Goal: Task Accomplishment & Management: Manage account settings

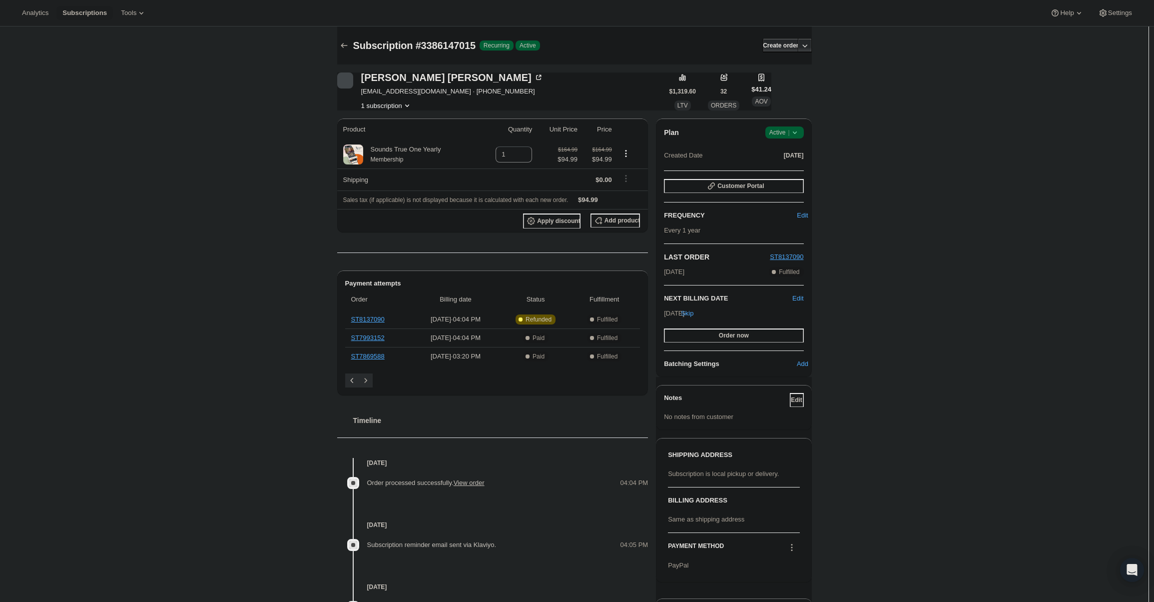
click at [783, 132] on span "Active |" at bounding box center [784, 132] width 30 height 10
click at [789, 165] on span "Cancel subscription" at bounding box center [787, 168] width 56 height 7
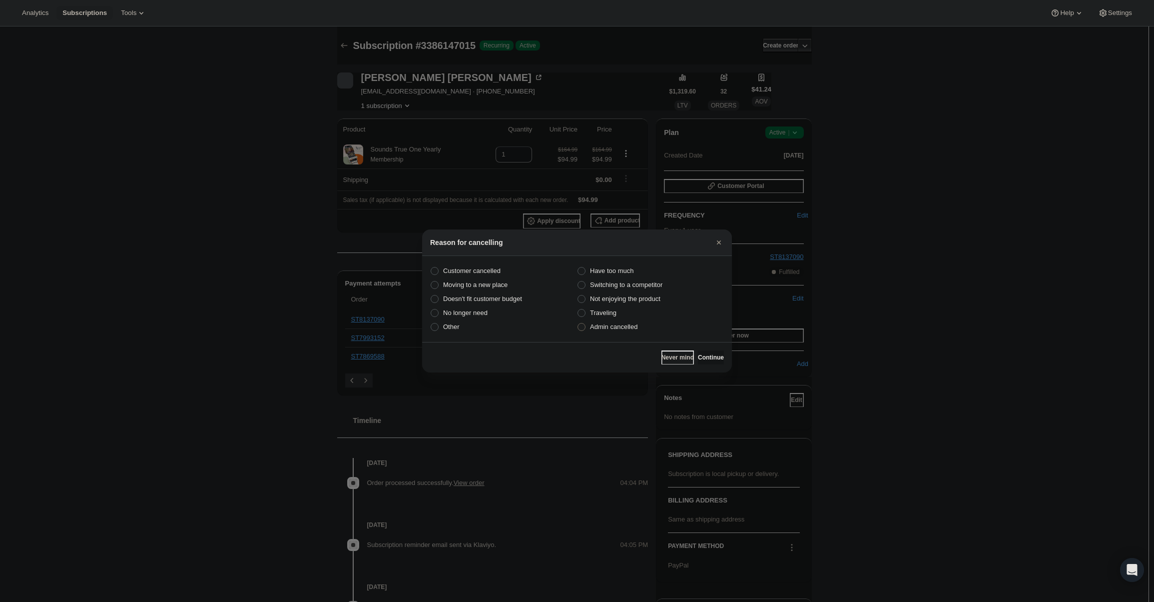
click at [629, 333] on label "Admin cancelled" at bounding box center [650, 327] width 147 height 14
click at [578, 323] on input "Admin cancelled" at bounding box center [578, 323] width 0 height 0
radio input "true"
click at [698, 354] on span "Continue" at bounding box center [711, 357] width 26 height 8
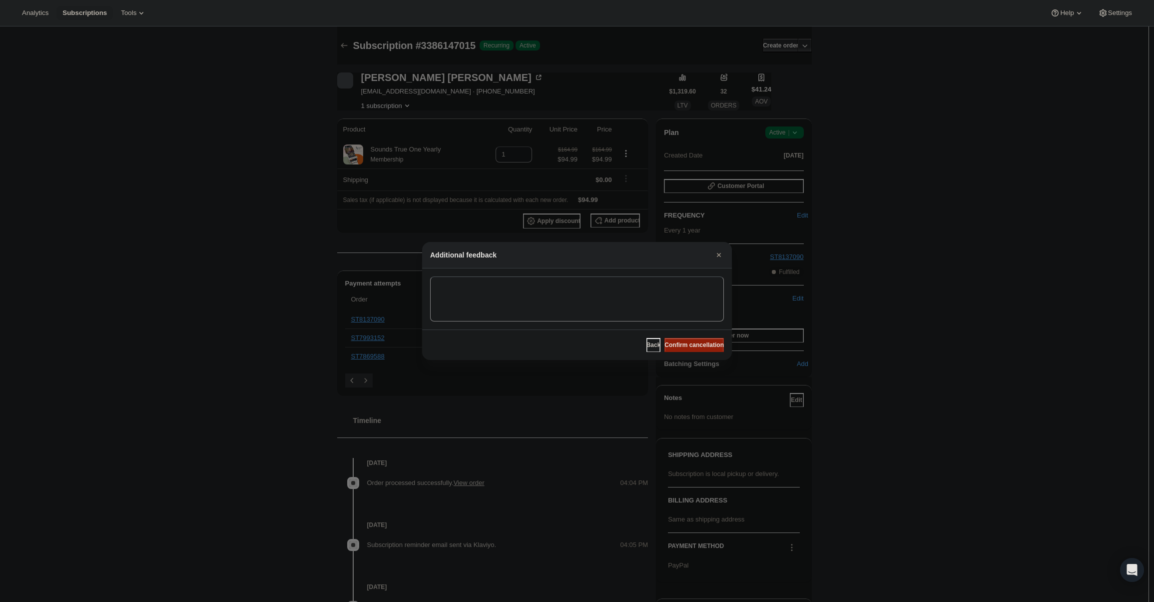
click at [694, 348] on span "Confirm cancellation" at bounding box center [693, 345] width 59 height 8
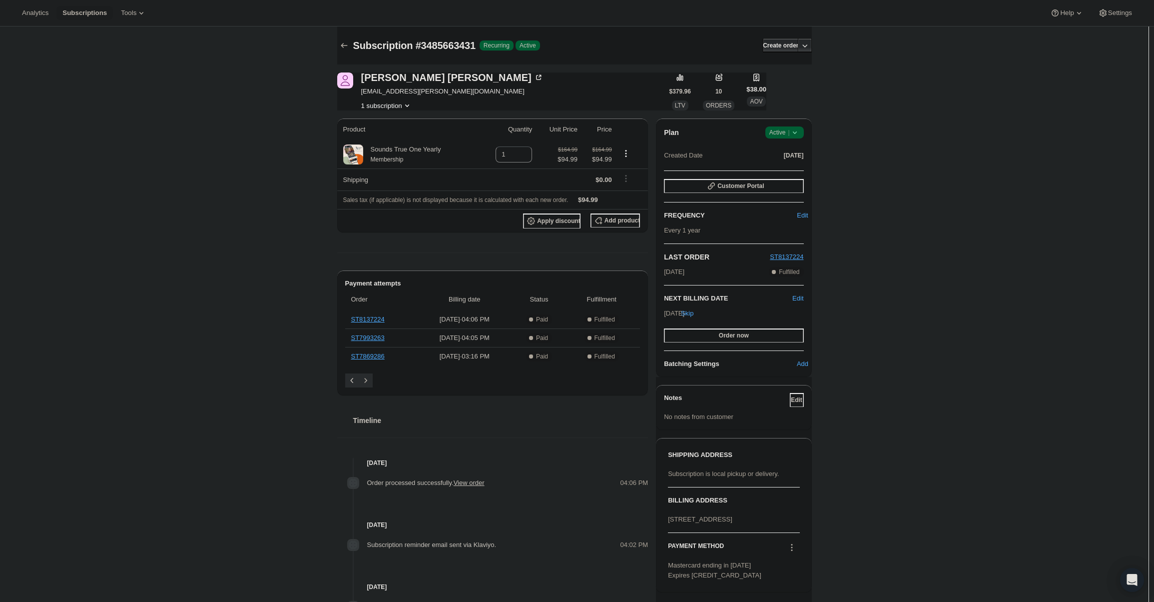
click at [787, 124] on div "Plan Success Active | Created Date Sep 28, 2022 Customer Portal FREQUENCY Edit …" at bounding box center [733, 247] width 155 height 258
click at [789, 134] on span "Active |" at bounding box center [784, 132] width 30 height 10
drag, startPoint x: 789, startPoint y: 138, endPoint x: 793, endPoint y: 165, distance: 27.8
click at [793, 165] on span "Cancel subscription" at bounding box center [787, 168] width 56 height 7
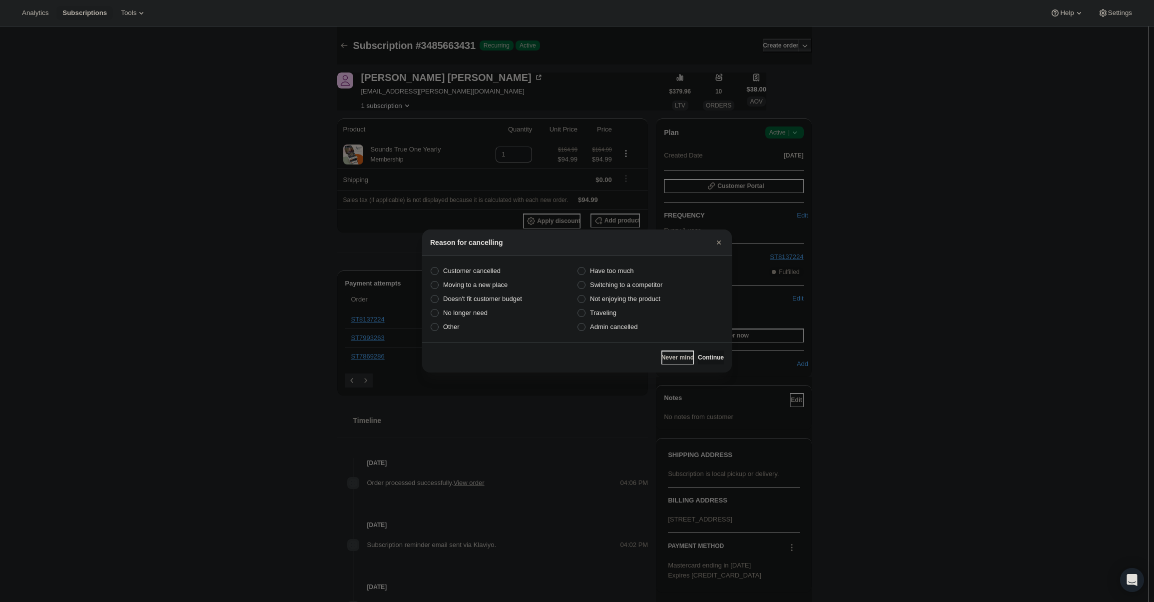
drag, startPoint x: 613, startPoint y: 327, endPoint x: 670, endPoint y: 338, distance: 59.1
click at [613, 327] on span "Admin cancelled" at bounding box center [613, 326] width 47 height 7
click at [578, 323] on input "Admin cancelled" at bounding box center [578, 323] width 0 height 0
radio input "true"
click at [698, 352] on button "Continue" at bounding box center [711, 357] width 26 height 14
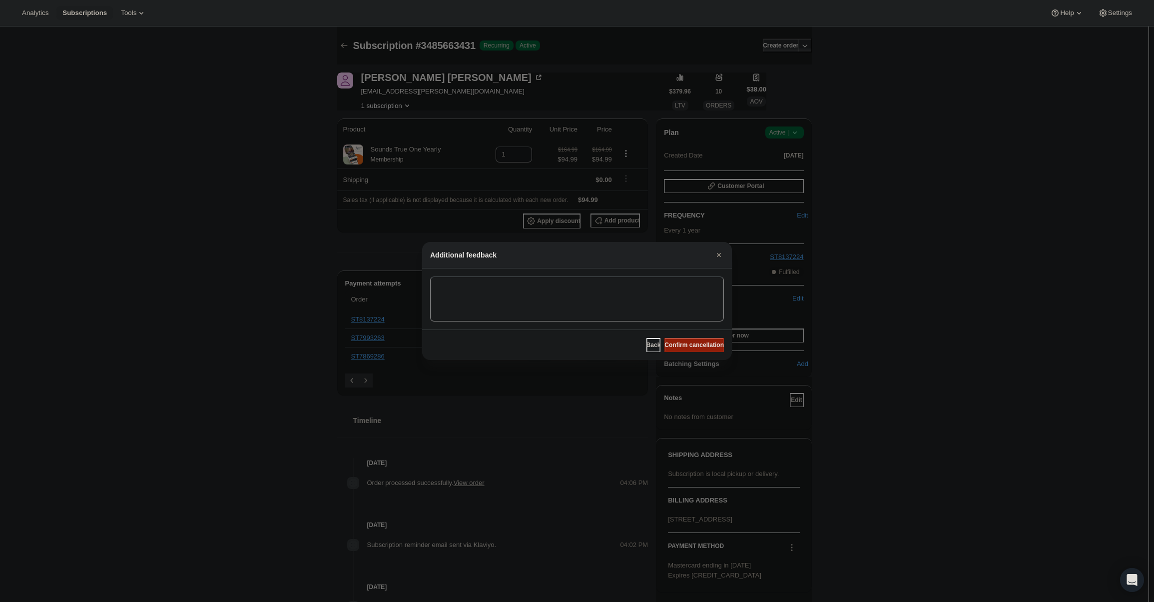
click at [689, 347] on span "Confirm cancellation" at bounding box center [693, 345] width 59 height 8
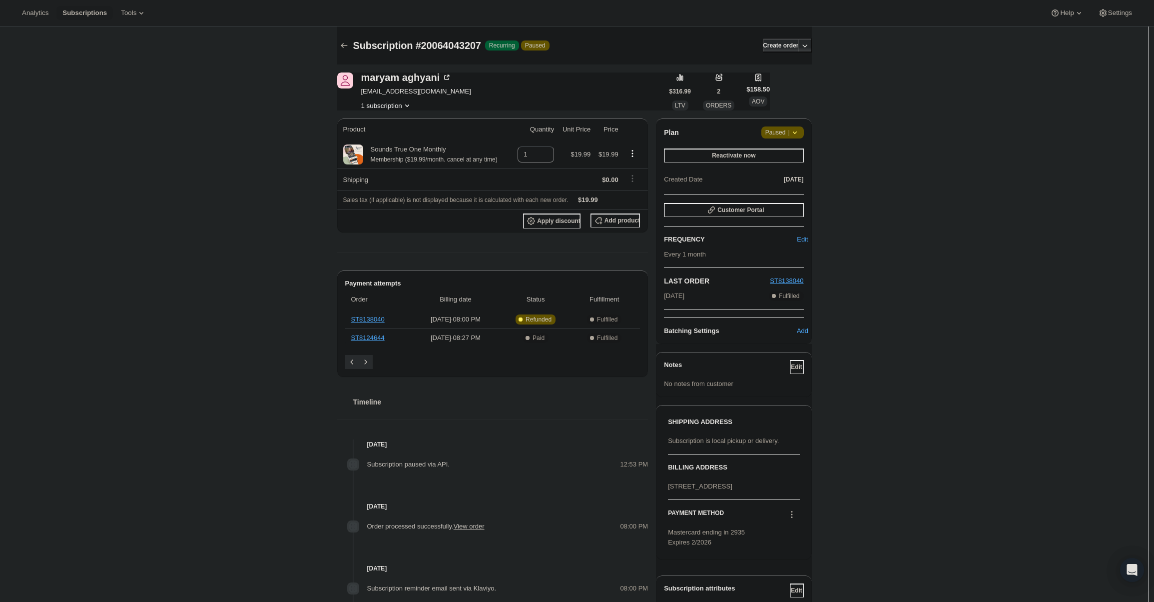
click at [786, 137] on span "Attention Paused |" at bounding box center [782, 132] width 42 height 12
drag, startPoint x: 785, startPoint y: 167, endPoint x: 785, endPoint y: 155, distance: 12.0
click at [785, 155] on div "Cancel subscription" at bounding box center [786, 154] width 76 height 32
click at [785, 155] on button "Reactivate now" at bounding box center [733, 155] width 139 height 14
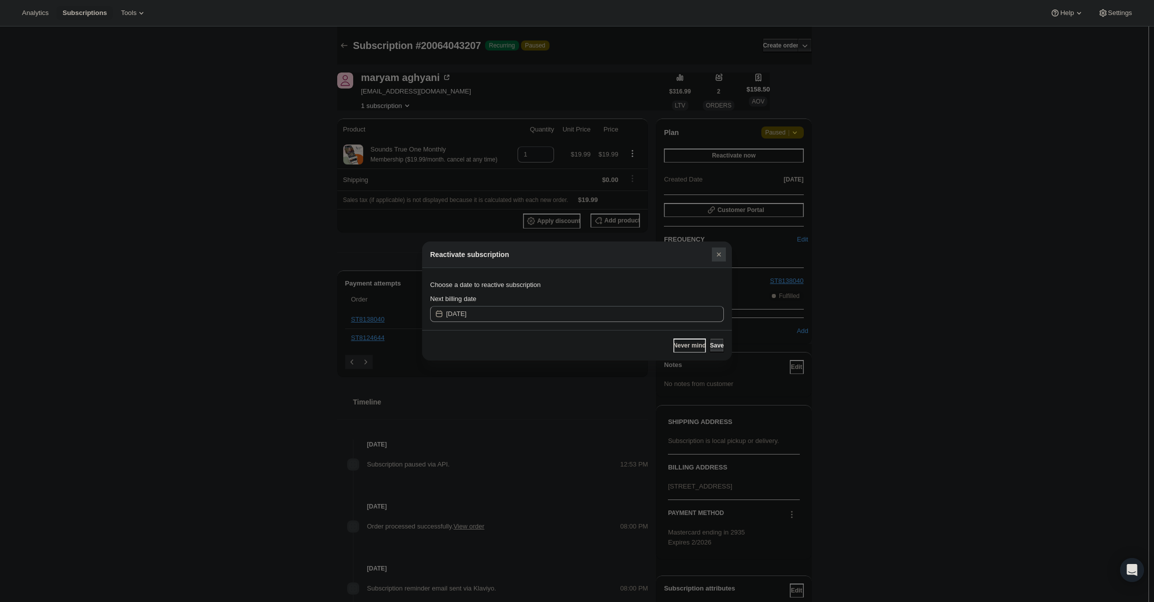
click at [753, 132] on div at bounding box center [577, 301] width 1154 height 602
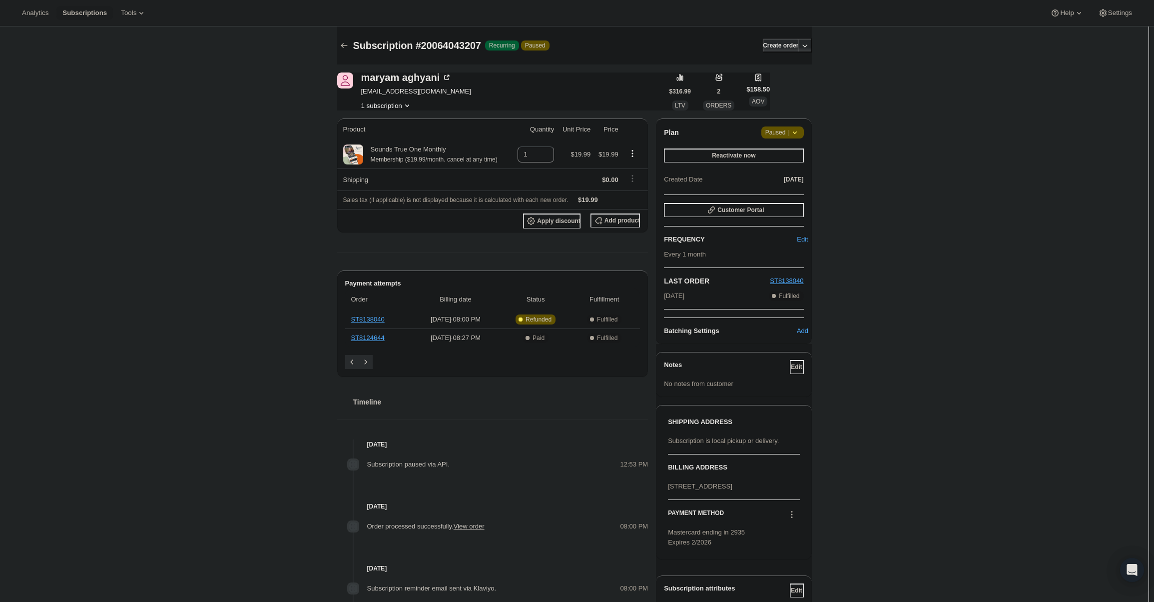
click at [775, 136] on span "Paused |" at bounding box center [782, 132] width 34 height 10
click at [771, 152] on span "Cancel subscription" at bounding box center [786, 151] width 56 height 7
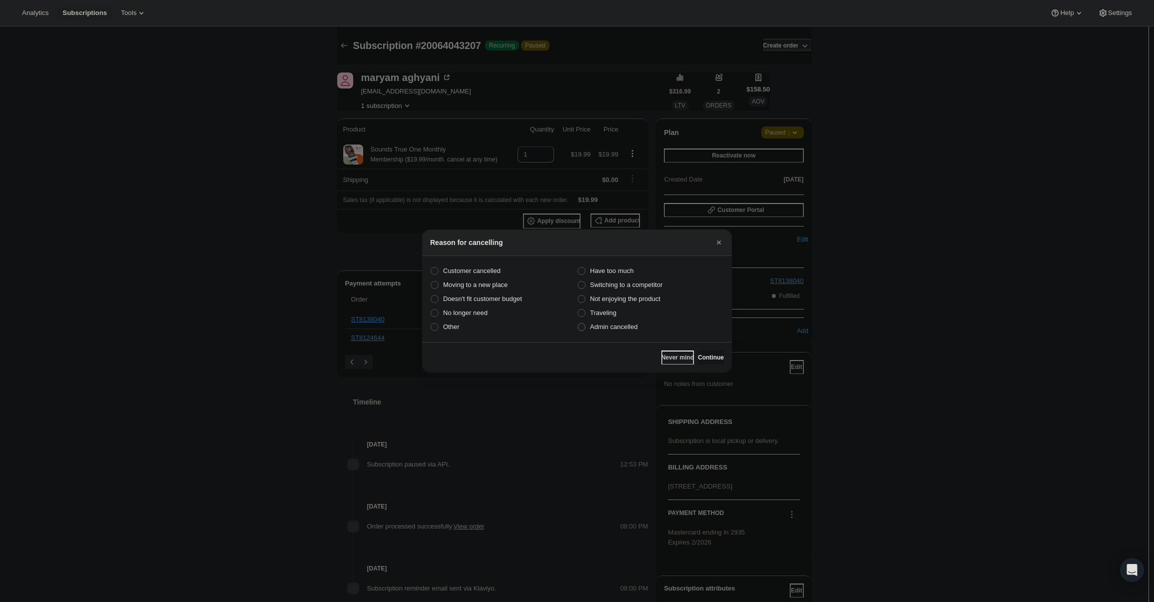
click at [602, 332] on label "Admin cancelled" at bounding box center [650, 327] width 147 height 14
click at [578, 323] on input "Admin cancelled" at bounding box center [578, 323] width 0 height 0
radio input "true"
click at [686, 354] on div "Never mind Continue" at bounding box center [692, 357] width 62 height 14
click at [698, 354] on button "Continue" at bounding box center [711, 357] width 26 height 14
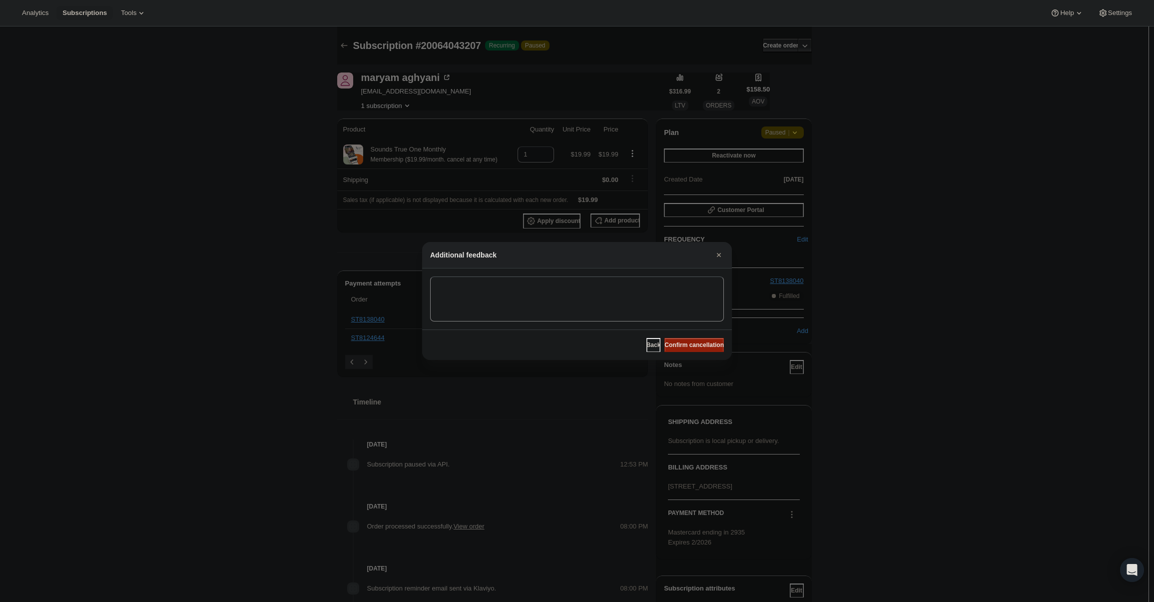
click at [697, 346] on span "Confirm cancellation" at bounding box center [693, 345] width 59 height 8
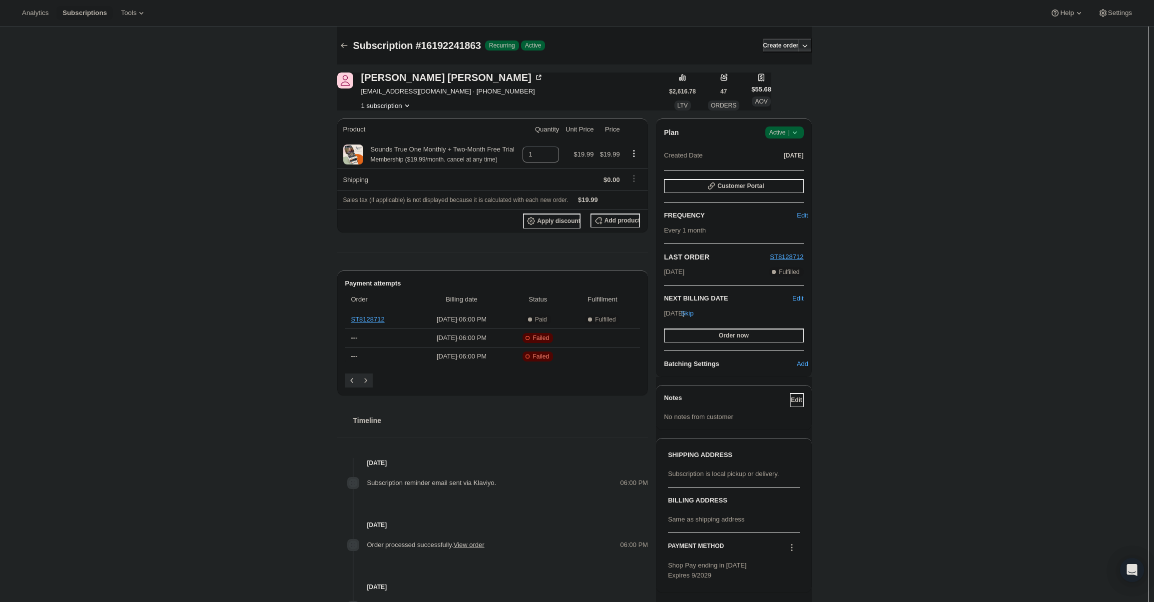
click at [794, 123] on div "Plan Success Active | Created Date Mar 19, 2025 Customer Portal FREQUENCY Edit …" at bounding box center [733, 247] width 155 height 258
click at [799, 129] on icon at bounding box center [795, 132] width 10 height 10
click at [797, 155] on span "Pause subscription" at bounding box center [786, 151] width 55 height 7
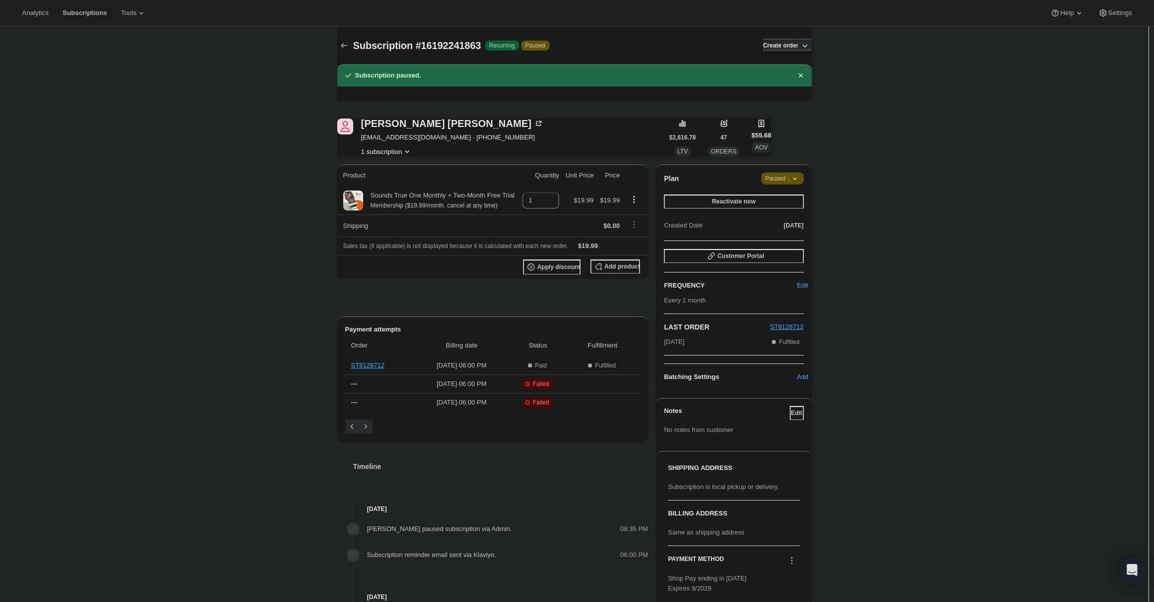
drag, startPoint x: 680, startPoint y: 345, endPoint x: 663, endPoint y: 321, distance: 29.4
click at [703, 345] on div "Sep 16, 2025 Complete Fulfilled" at bounding box center [733, 342] width 139 height 10
copy span "Sep 16, 2025"
click at [789, 177] on span "Paused |" at bounding box center [782, 178] width 34 height 10
click at [800, 196] on span "Cancel subscription" at bounding box center [786, 197] width 56 height 7
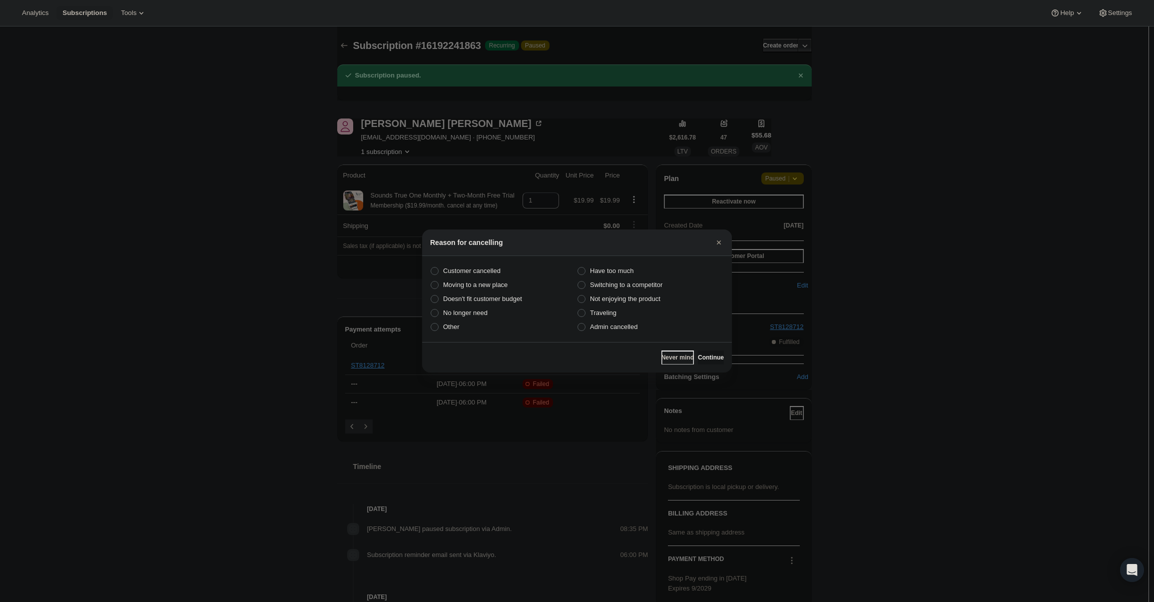
click at [648, 331] on label "Admin cancelled" at bounding box center [650, 327] width 147 height 14
click at [578, 323] on input "Admin cancelled" at bounding box center [578, 323] width 0 height 0
radio input "true"
drag, startPoint x: 718, startPoint y: 348, endPoint x: 713, endPoint y: 354, distance: 8.5
click at [715, 350] on div "Never mind Continue" at bounding box center [577, 357] width 310 height 30
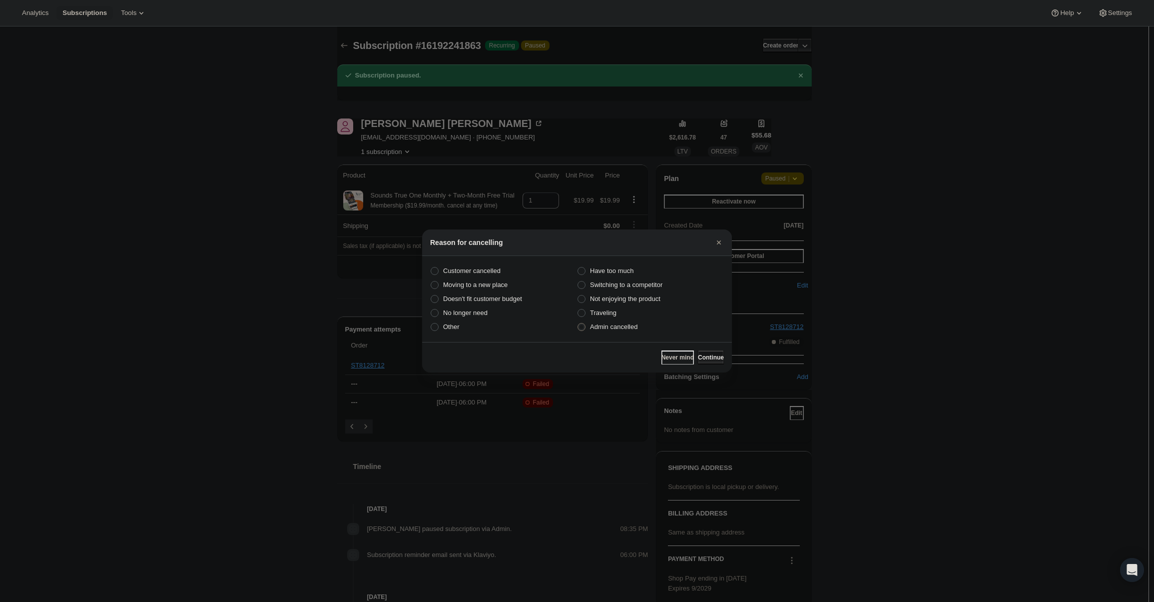
click at [712, 355] on span "Continue" at bounding box center [711, 357] width 26 height 8
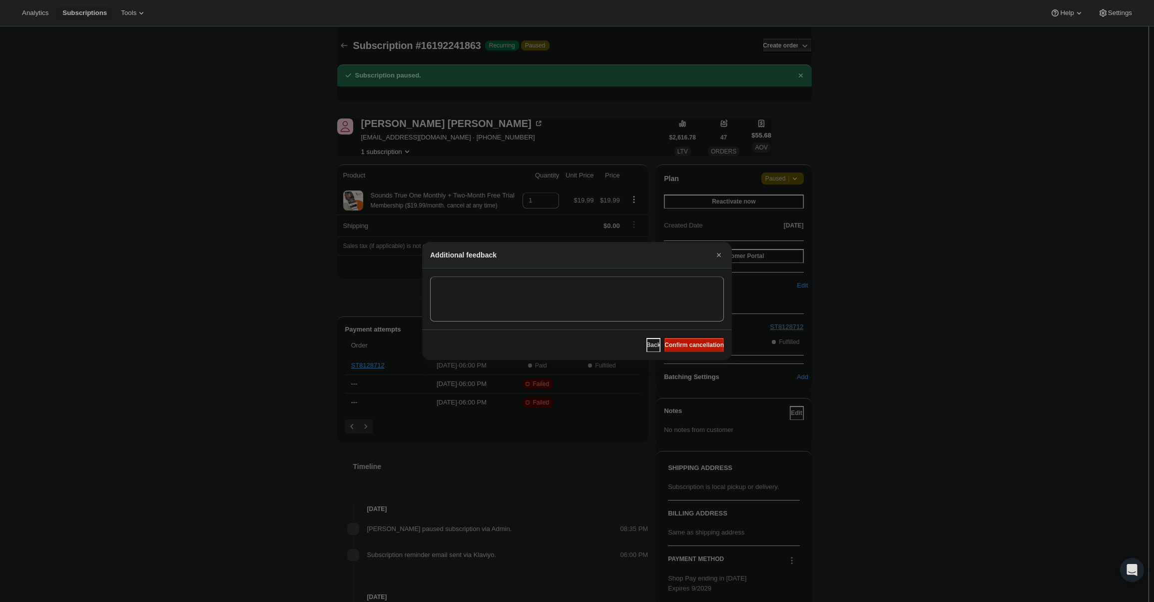
drag, startPoint x: 707, startPoint y: 347, endPoint x: 722, endPoint y: 263, distance: 85.3
click at [718, 258] on icon "Close" at bounding box center [719, 255] width 10 height 10
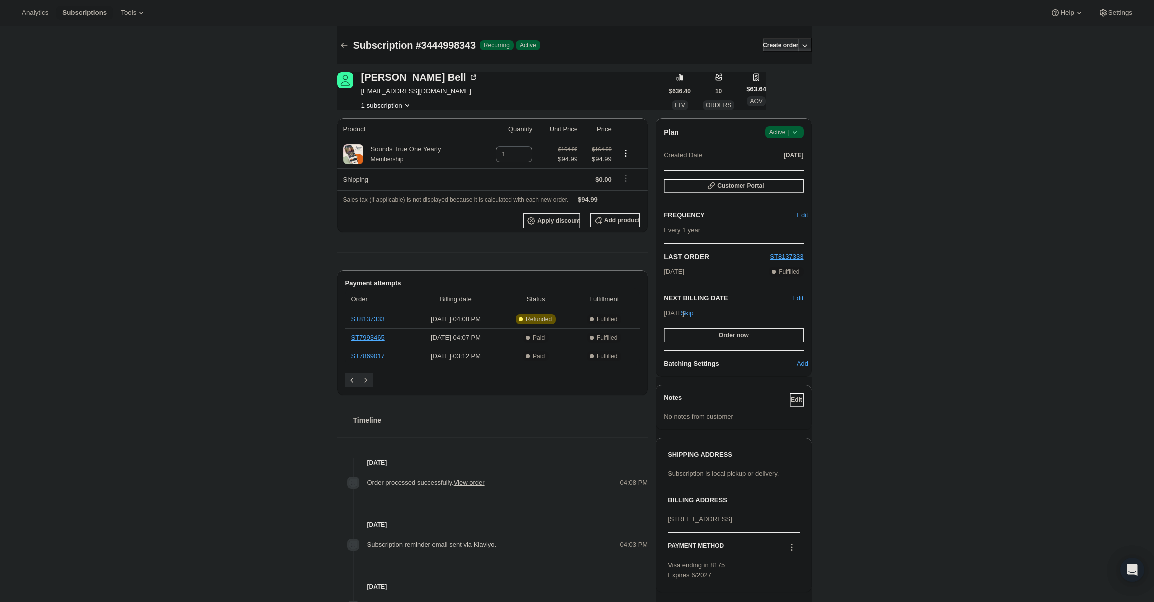
click at [791, 136] on span "Active |" at bounding box center [784, 132] width 30 height 10
click at [792, 161] on button "Cancel subscription" at bounding box center [787, 169] width 62 height 16
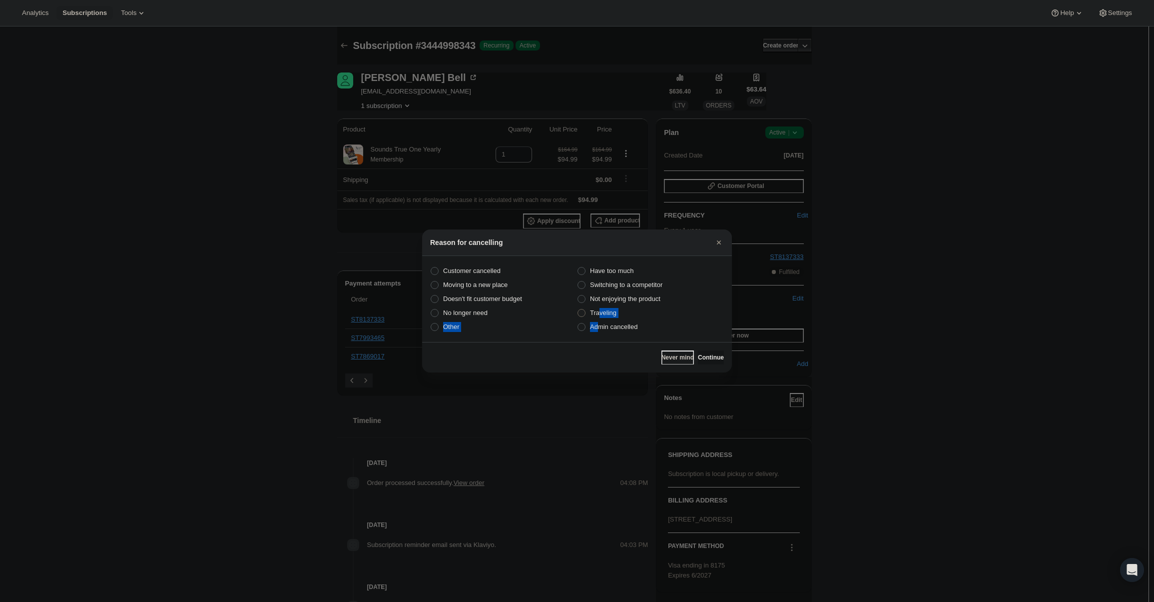
click at [599, 319] on div "Customer cancelled Have too much Moving to a new place Switching to a competito…" at bounding box center [577, 299] width 294 height 70
drag, startPoint x: 603, startPoint y: 324, endPoint x: 662, endPoint y: 341, distance: 62.0
click at [604, 324] on span "Admin cancelled" at bounding box center [613, 326] width 47 height 7
click at [578, 323] on input "Admin cancelled" at bounding box center [578, 323] width 0 height 0
radio input "true"
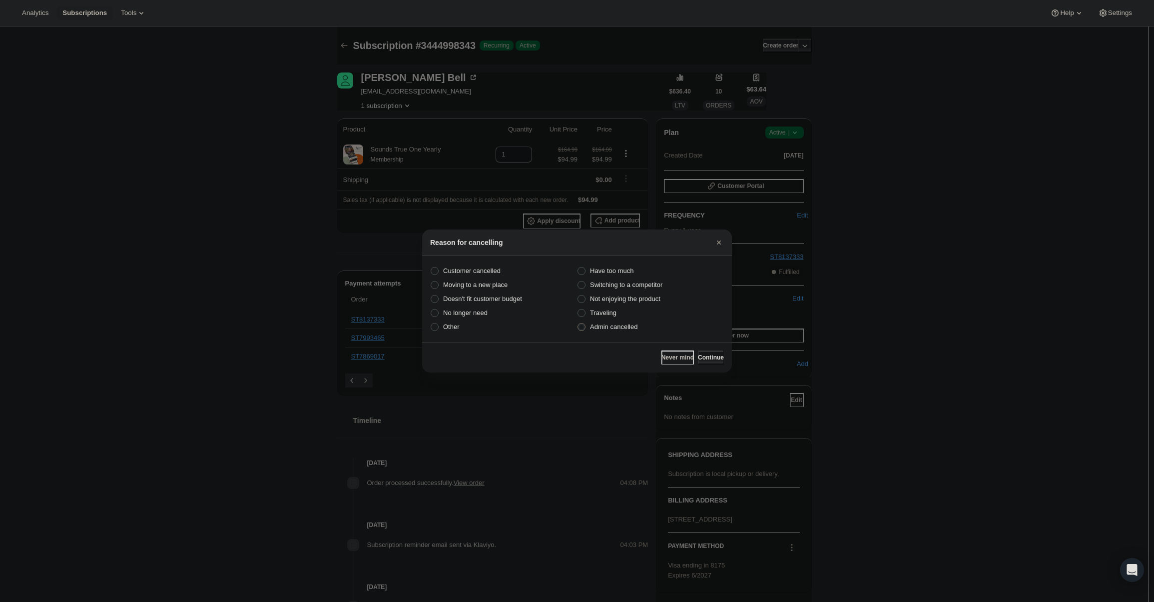
drag, startPoint x: 698, startPoint y: 352, endPoint x: 694, endPoint y: 346, distance: 7.6
click at [698, 352] on button "Continue" at bounding box center [711, 357] width 26 height 14
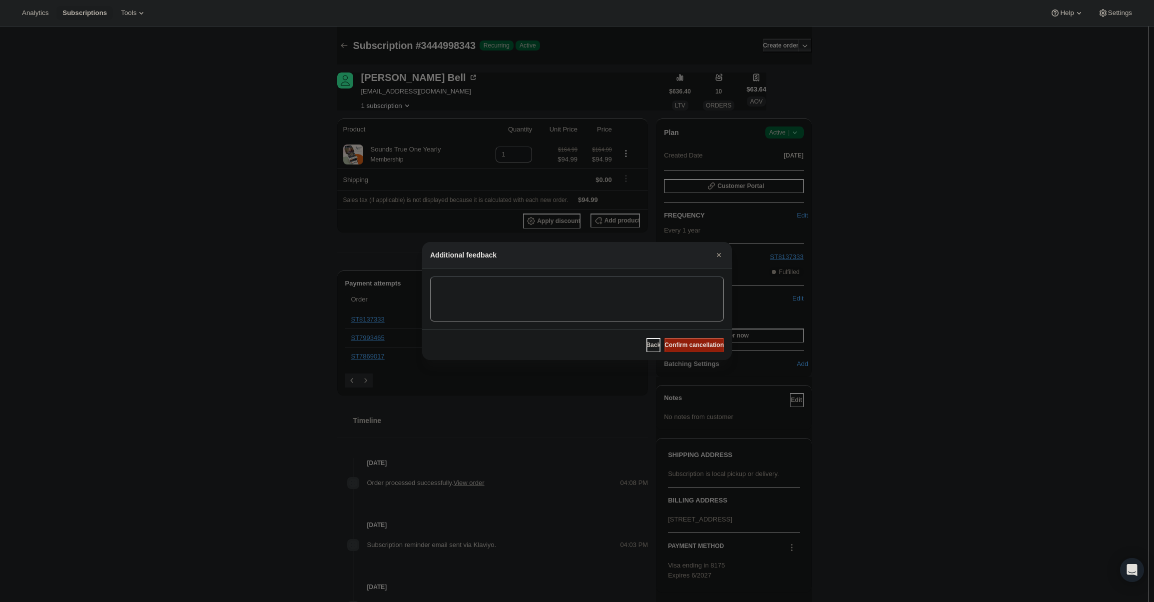
click at [691, 341] on button "Confirm cancellation" at bounding box center [693, 345] width 59 height 14
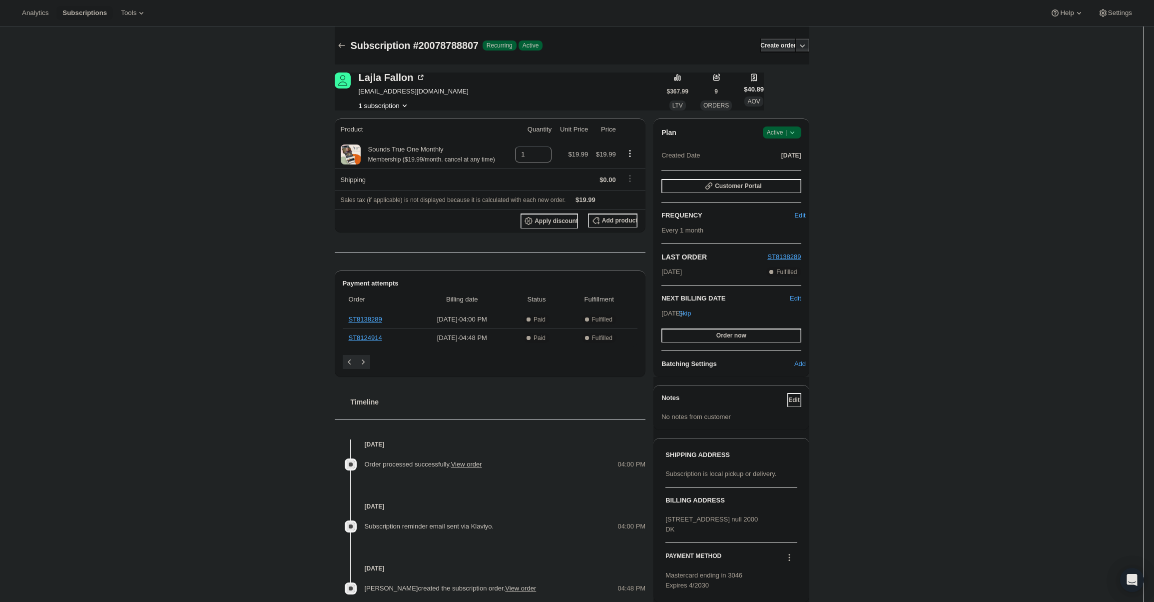
click at [792, 128] on icon at bounding box center [792, 132] width 10 height 10
click at [795, 161] on button "Cancel subscription" at bounding box center [785, 169] width 62 height 16
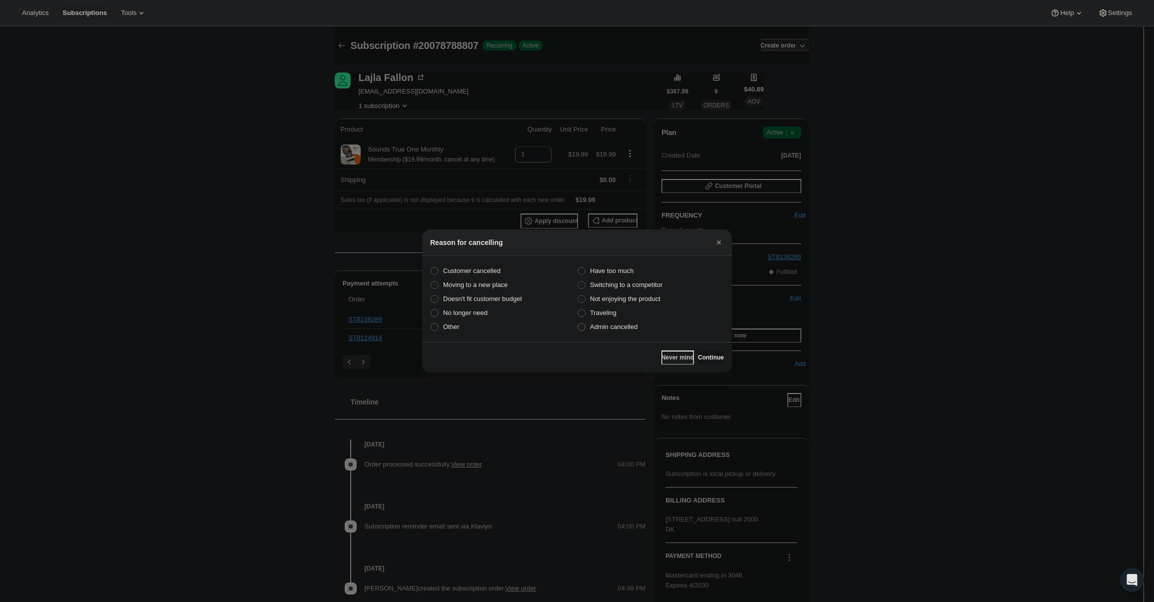
click at [624, 332] on label "Admin cancelled" at bounding box center [650, 327] width 147 height 14
click at [578, 323] on input "Admin cancelled" at bounding box center [578, 323] width 0 height 0
radio input "true"
click at [707, 353] on button "Continue" at bounding box center [711, 357] width 26 height 14
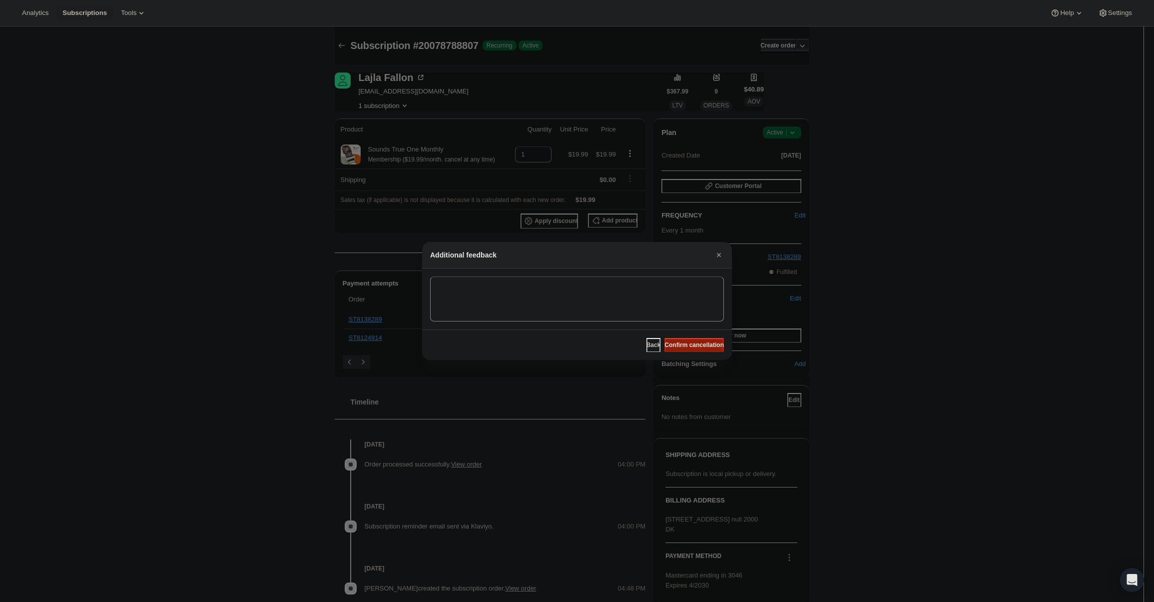
click at [701, 347] on span "Confirm cancellation" at bounding box center [693, 345] width 59 height 8
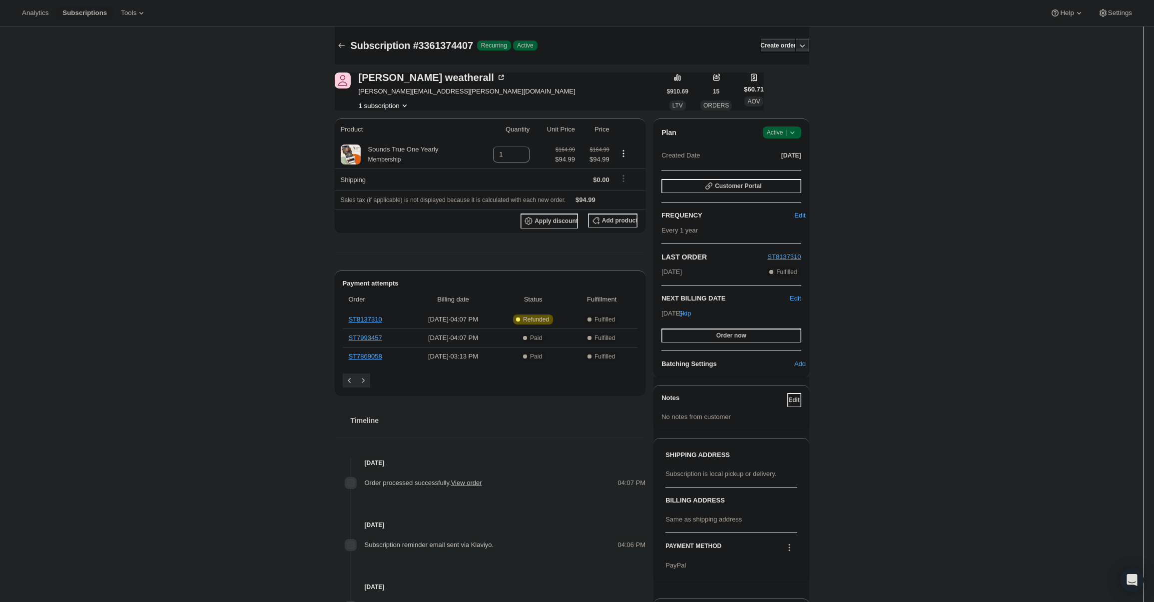
click at [768, 133] on span "Success Active |" at bounding box center [782, 132] width 38 height 12
click at [780, 162] on button "Cancel subscription" at bounding box center [785, 169] width 62 height 16
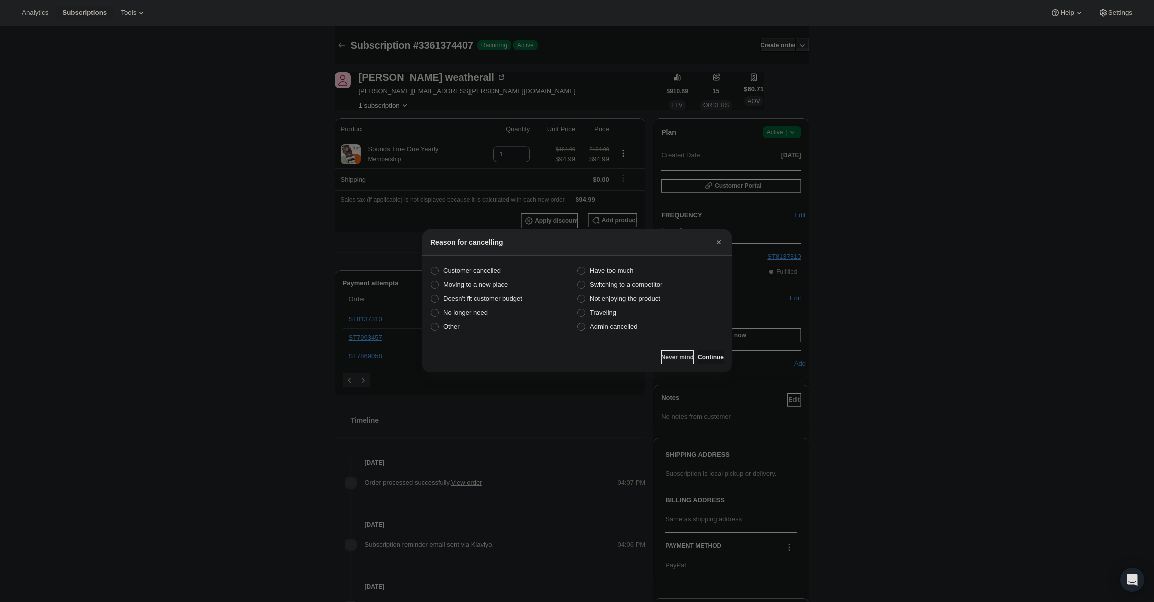
click at [597, 328] on span "Admin cancelled" at bounding box center [613, 326] width 47 height 7
click at [578, 323] on input "Admin cancelled" at bounding box center [578, 323] width 0 height 0
radio input "true"
click at [709, 358] on span "Continue" at bounding box center [711, 357] width 26 height 8
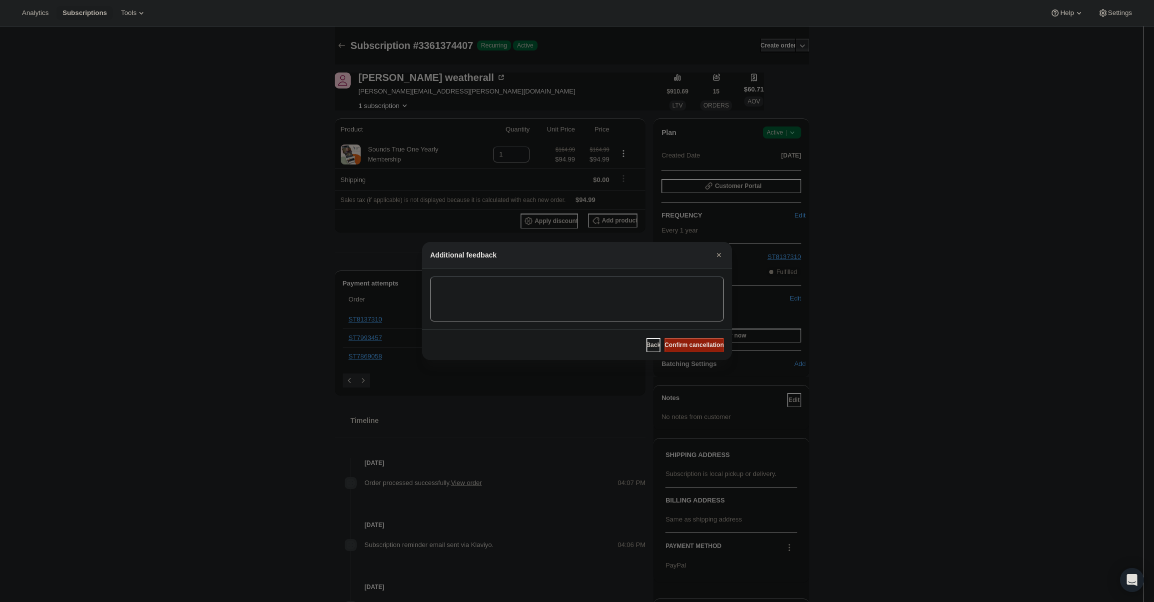
click at [700, 348] on span "Confirm cancellation" at bounding box center [693, 345] width 59 height 8
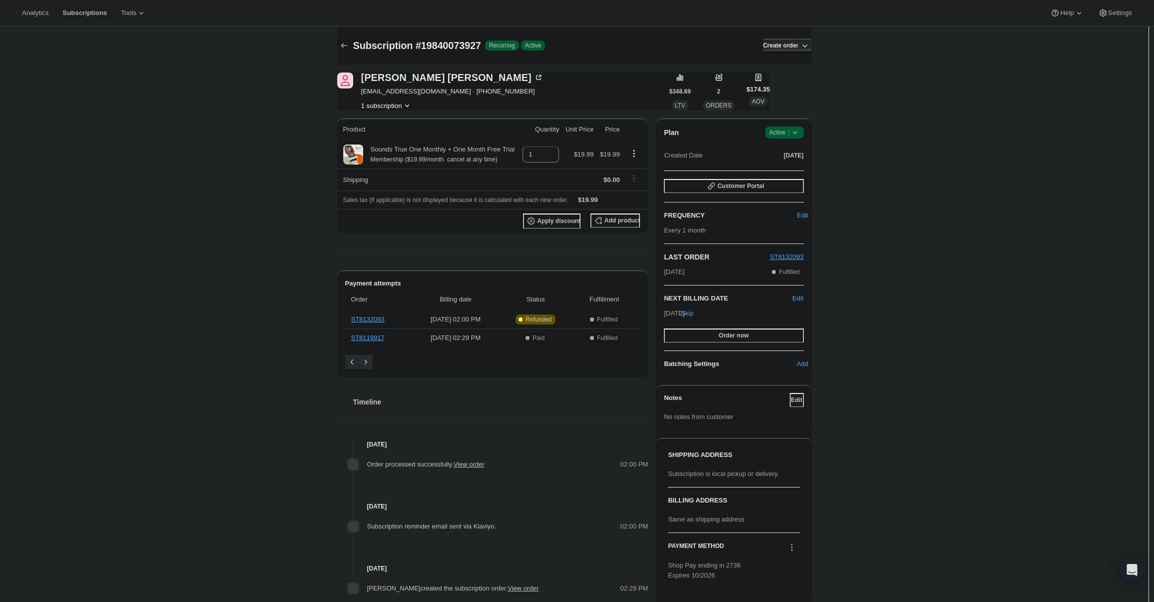
click at [772, 134] on span "Success Active |" at bounding box center [784, 132] width 38 height 12
click at [782, 163] on button "Cancel subscription" at bounding box center [787, 169] width 62 height 16
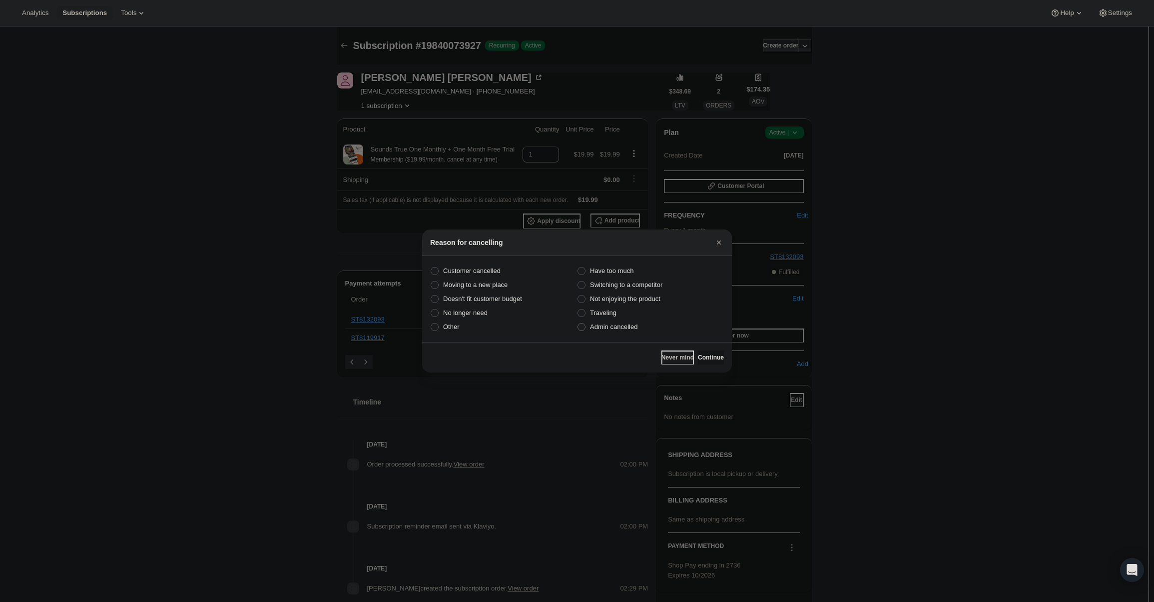
click at [614, 331] on span "Admin cancelled" at bounding box center [613, 327] width 47 height 10
click at [578, 323] on input "Admin cancelled" at bounding box center [578, 323] width 0 height 0
radio input "true"
click at [713, 351] on button "Continue" at bounding box center [711, 357] width 26 height 14
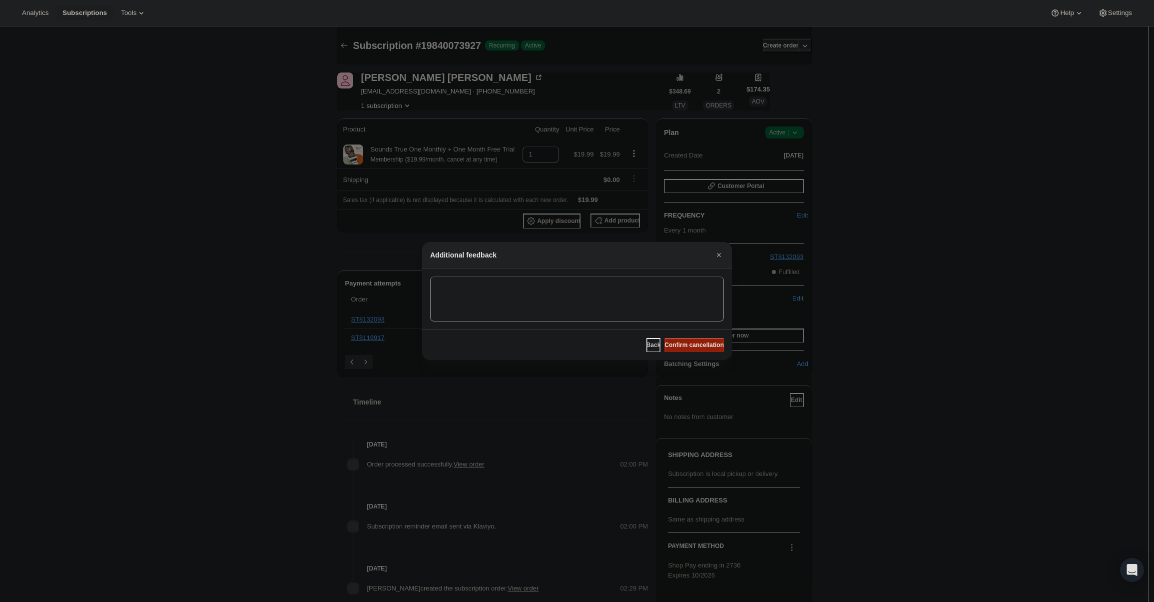
click at [705, 343] on span "Confirm cancellation" at bounding box center [693, 345] width 59 height 8
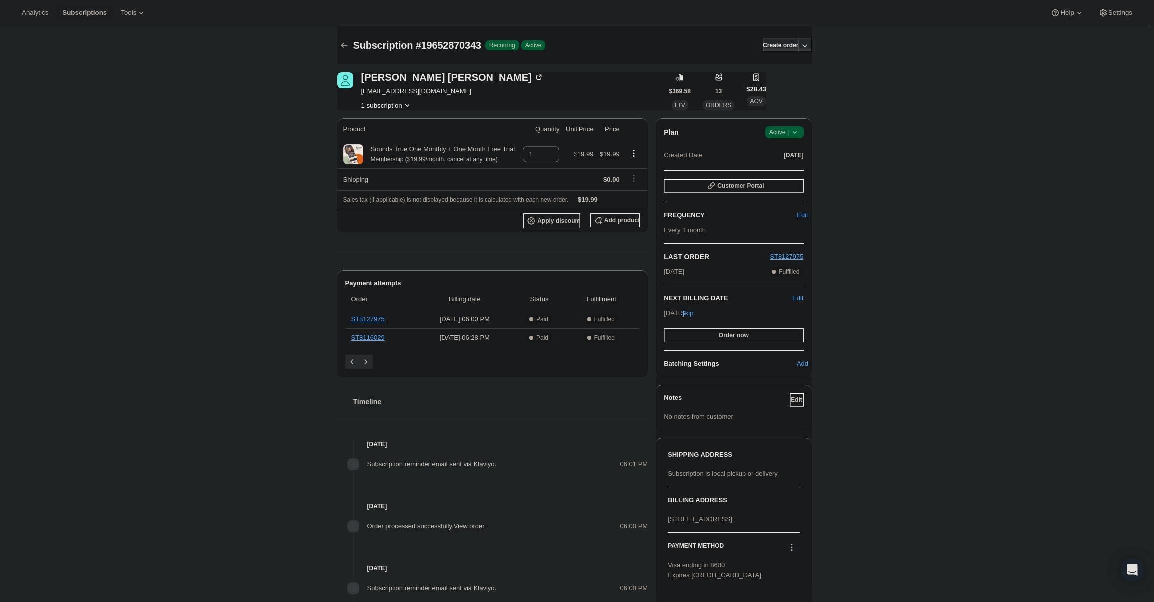
click at [791, 126] on span "Success Active |" at bounding box center [784, 132] width 38 height 12
click at [790, 149] on button "Pause subscription" at bounding box center [787, 152] width 62 height 16
click at [408, 93] on span "tmagdalena@hotmail.com" at bounding box center [452, 91] width 182 height 10
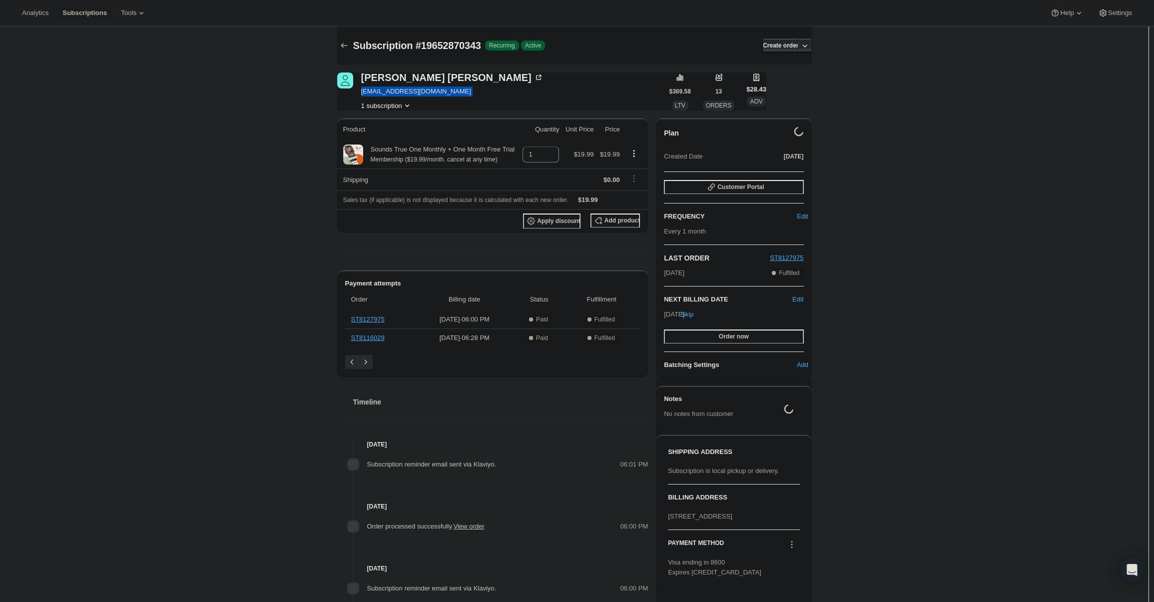
copy span "tmagdalena@hotmail.com"
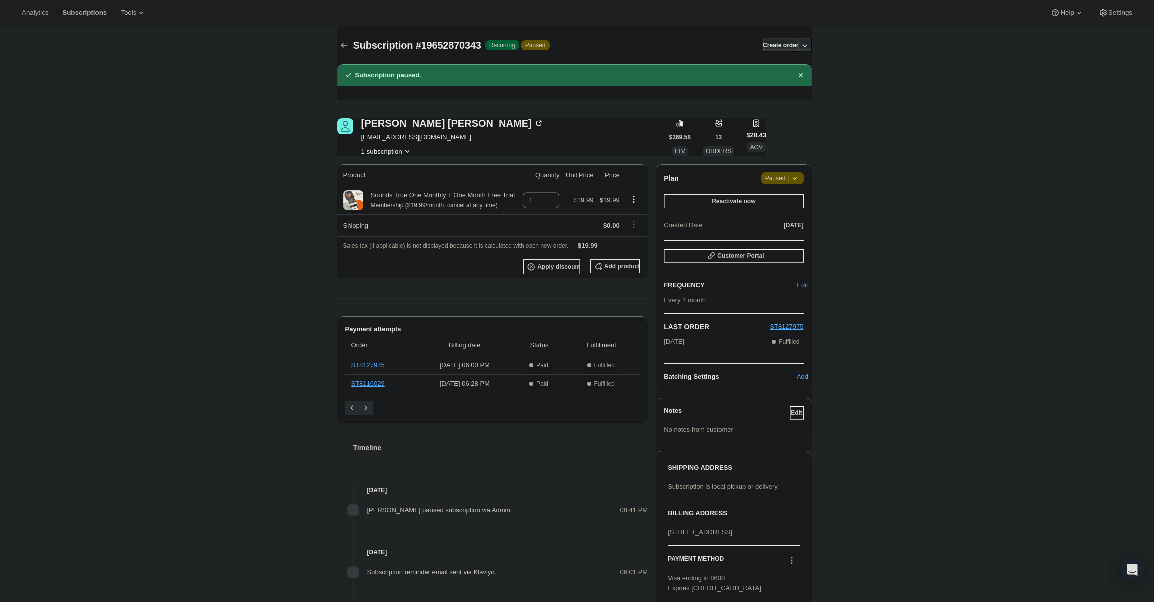
drag, startPoint x: 664, startPoint y: 343, endPoint x: 705, endPoint y: 346, distance: 40.6
click at [705, 346] on div "Plan Attention Paused | Reactivate now Created Date Aug 14, 2025 Customer Porta…" at bounding box center [733, 276] width 155 height 225
copy span "Sep 14, 2025"
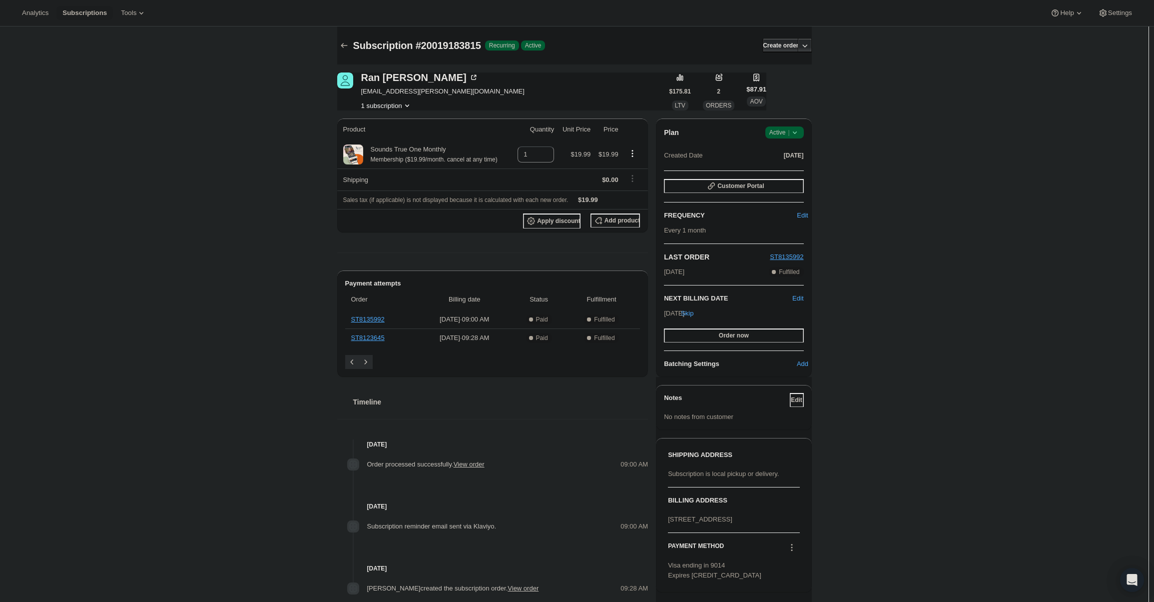
click at [772, 137] on span "Active |" at bounding box center [784, 132] width 30 height 10
click at [787, 173] on span "Cancel subscription" at bounding box center [787, 169] width 56 height 10
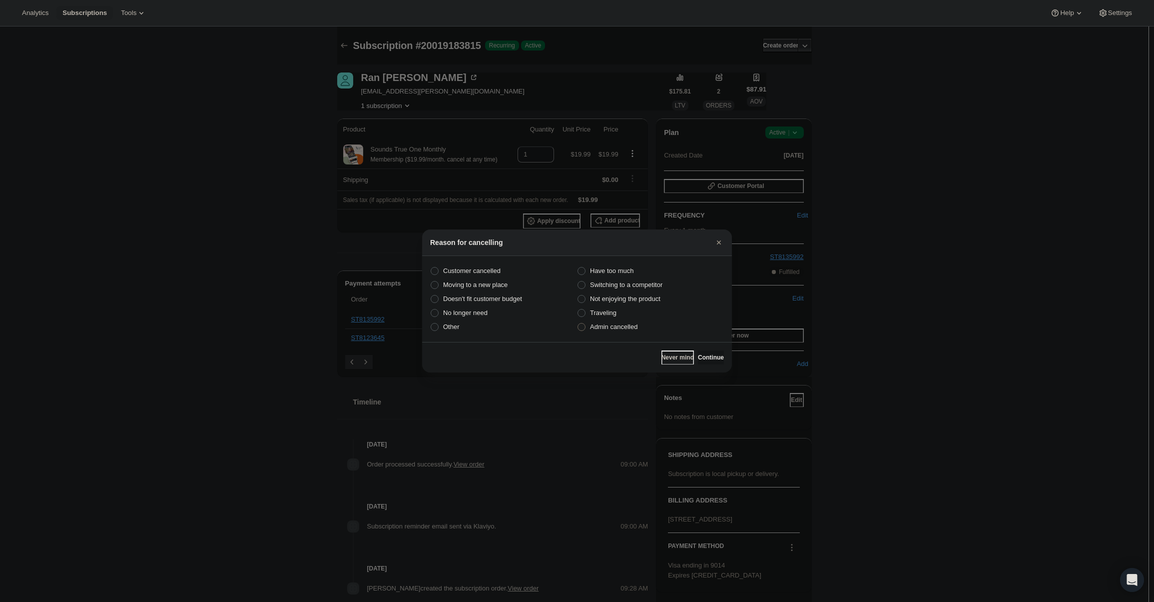
click at [612, 328] on span "Admin cancelled" at bounding box center [613, 326] width 47 height 7
click at [578, 323] on input "Admin cancelled" at bounding box center [578, 323] width 0 height 0
radio input "true"
drag, startPoint x: 715, startPoint y: 357, endPoint x: 703, endPoint y: 349, distance: 14.4
click at [713, 357] on span "Continue" at bounding box center [711, 357] width 26 height 8
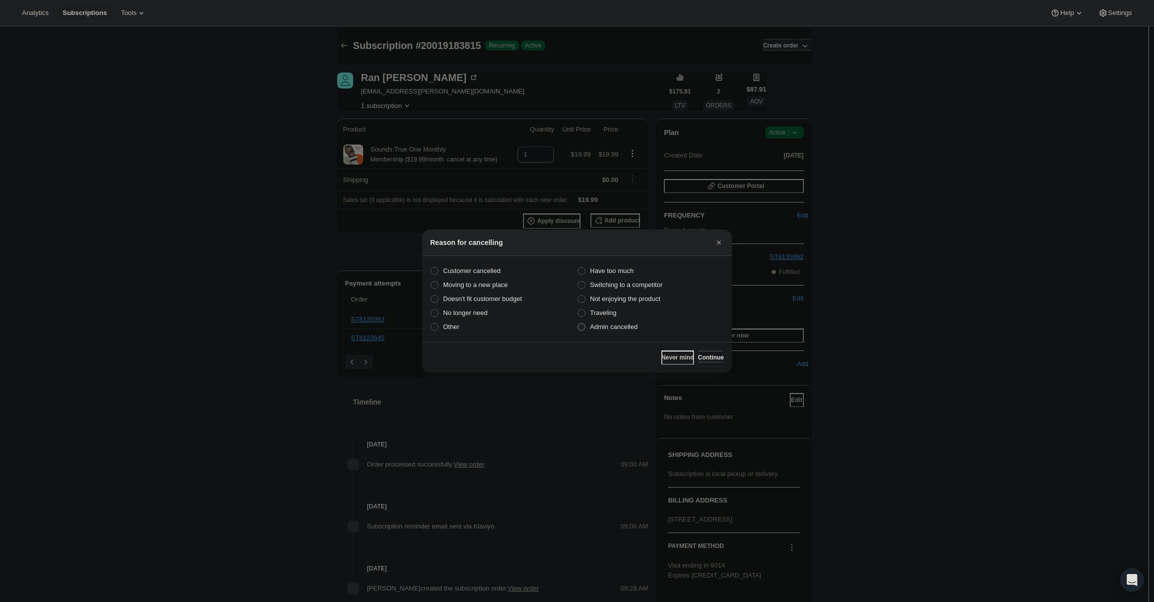
click at [702, 350] on button "Continue" at bounding box center [711, 357] width 26 height 14
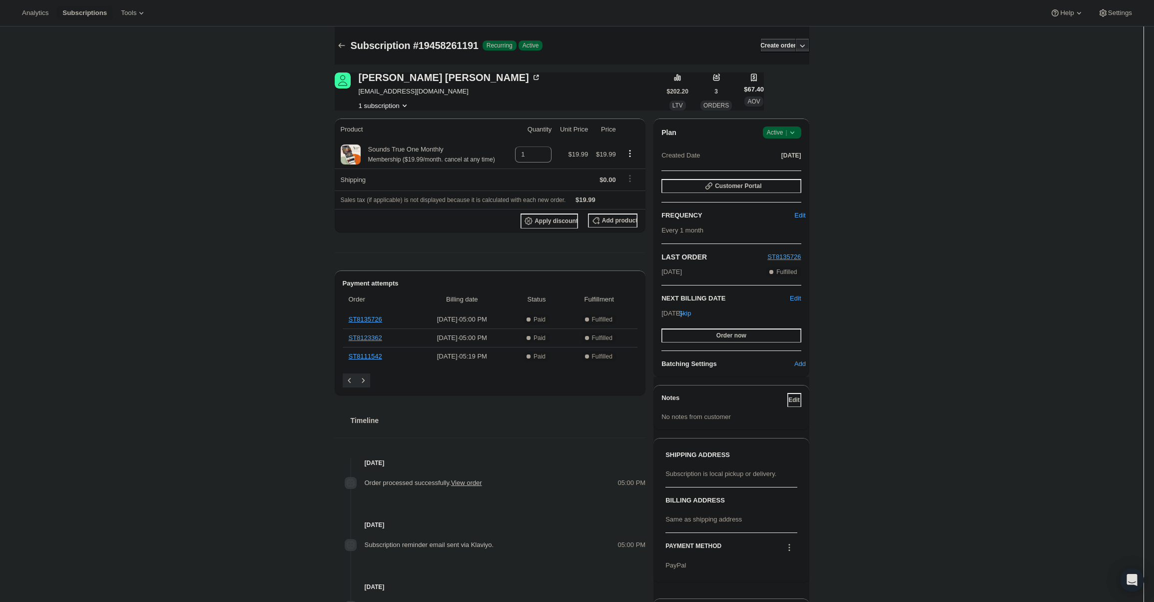
click at [793, 131] on icon at bounding box center [792, 132] width 10 height 10
click at [791, 165] on span "Cancel subscription" at bounding box center [785, 168] width 56 height 7
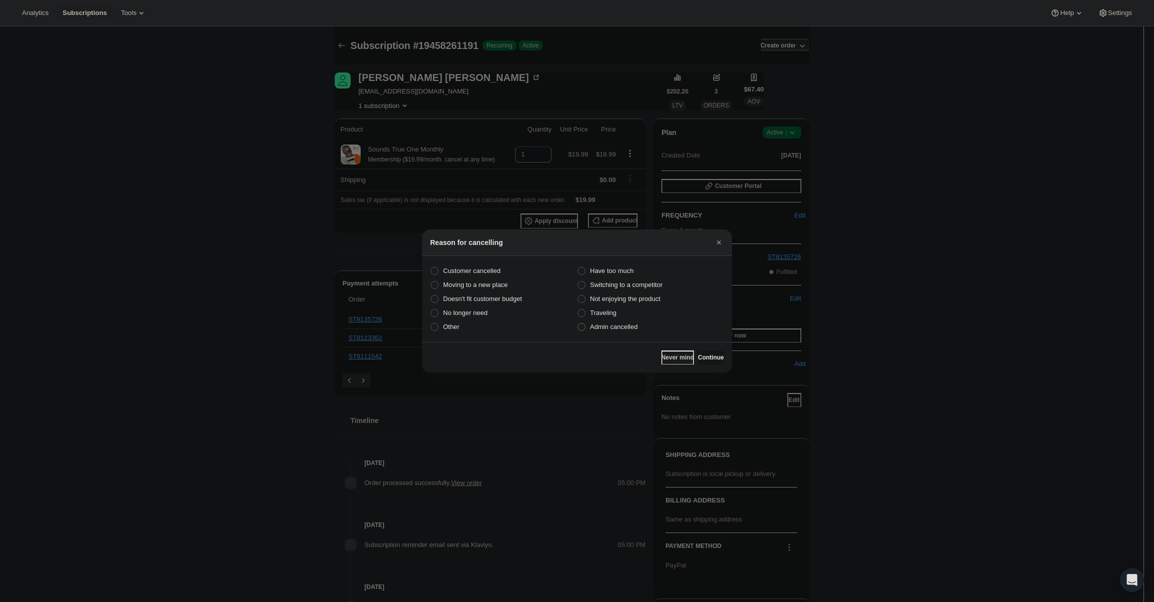
drag, startPoint x: 622, startPoint y: 336, endPoint x: 625, endPoint y: 325, distance: 11.9
click at [622, 333] on section "Customer cancelled Have too much Moving to a new place Switching to a competito…" at bounding box center [577, 299] width 310 height 86
click at [625, 325] on span "Admin cancelled" at bounding box center [613, 326] width 47 height 7
click at [578, 323] on input "Admin cancelled" at bounding box center [578, 323] width 0 height 0
radio input "true"
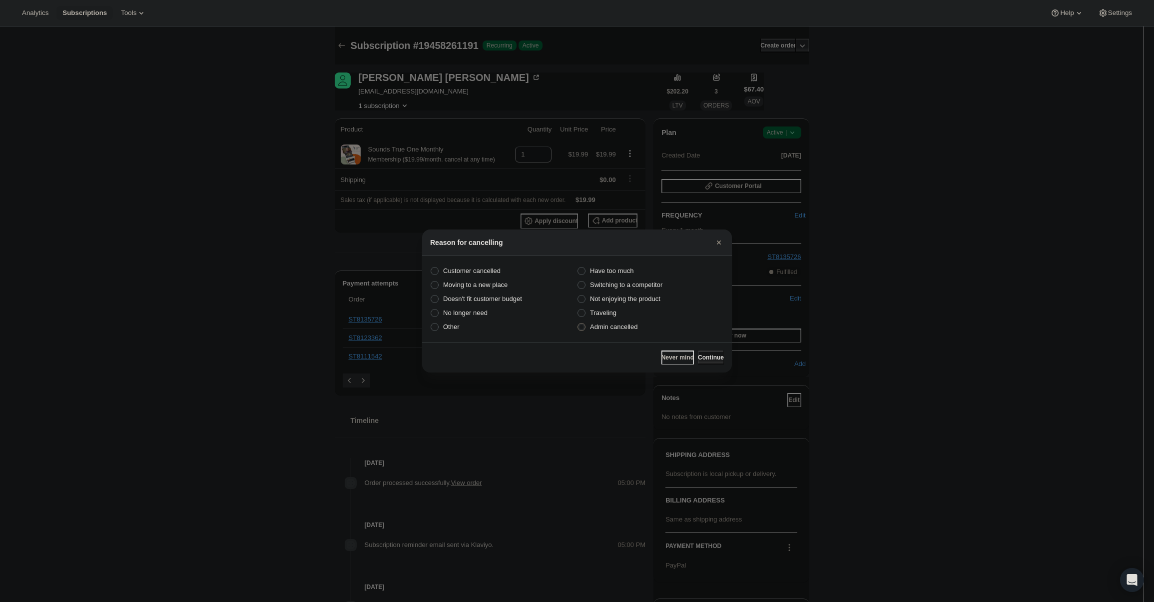
drag, startPoint x: 697, startPoint y: 351, endPoint x: 693, endPoint y: 339, distance: 12.2
click at [698, 351] on button "Continue" at bounding box center [711, 357] width 26 height 14
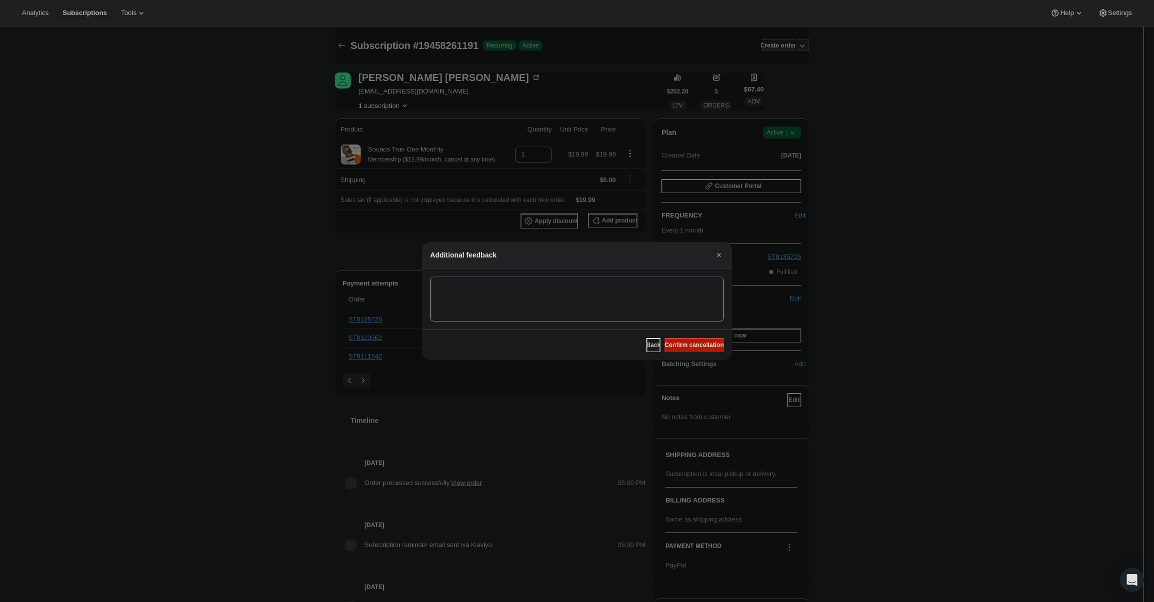
drag, startPoint x: 693, startPoint y: 339, endPoint x: 577, endPoint y: 247, distance: 148.3
click at [693, 339] on button "Confirm cancellation" at bounding box center [693, 345] width 59 height 14
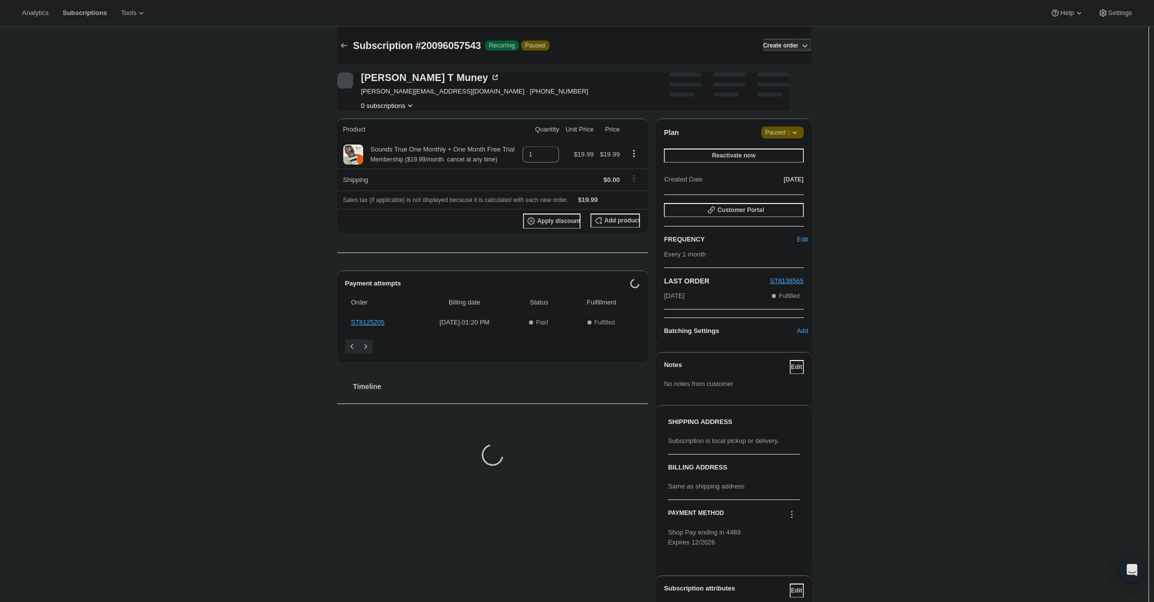
click at [782, 125] on div "Plan Attention Paused | Reactivate now Created Date [DATE] Customer Portal FREQ…" at bounding box center [733, 230] width 155 height 225
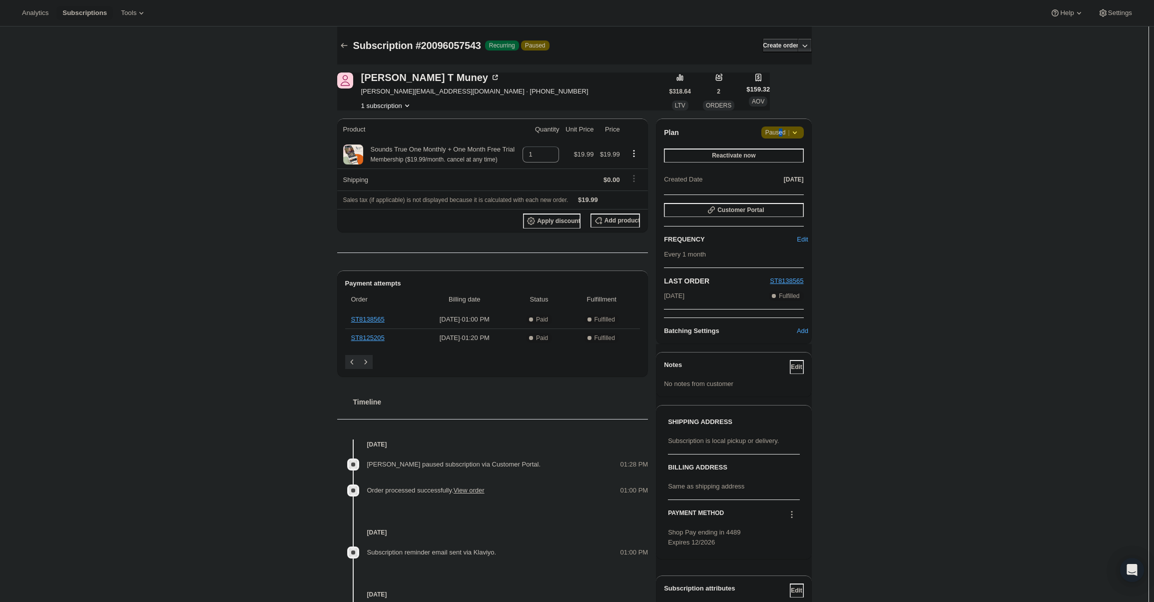
click at [783, 134] on span "Paused |" at bounding box center [782, 132] width 34 height 10
click at [786, 157] on button "Cancel subscription" at bounding box center [786, 152] width 62 height 16
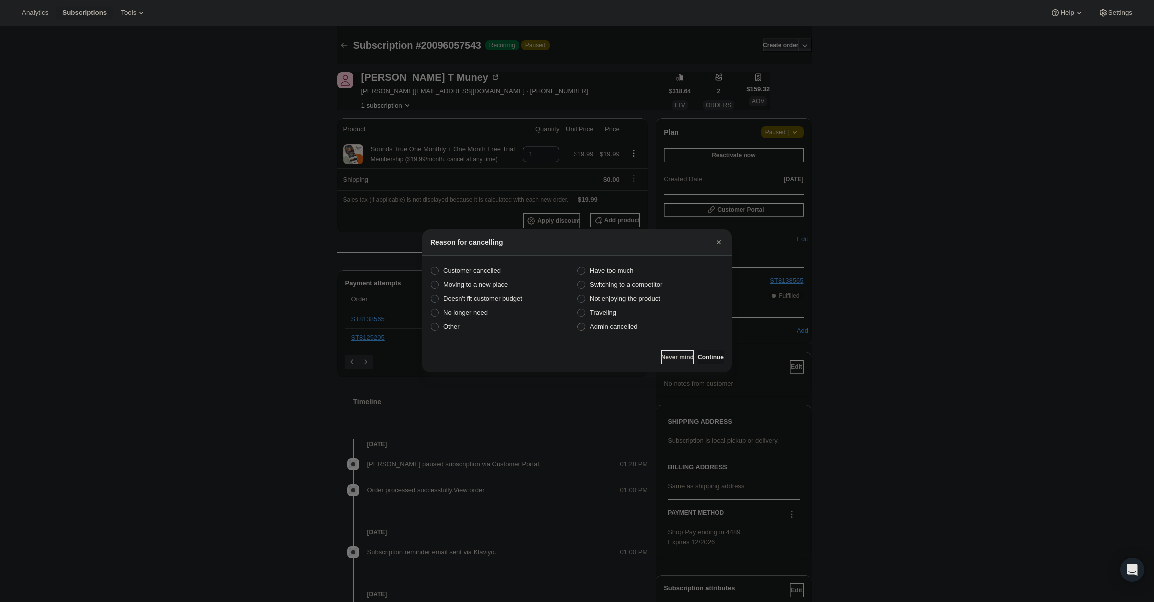
click at [634, 333] on label "Admin cancelled" at bounding box center [650, 327] width 147 height 14
click at [578, 323] on input "Admin cancelled" at bounding box center [578, 323] width 0 height 0
radio input "true"
click at [701, 355] on span "Continue" at bounding box center [711, 357] width 26 height 8
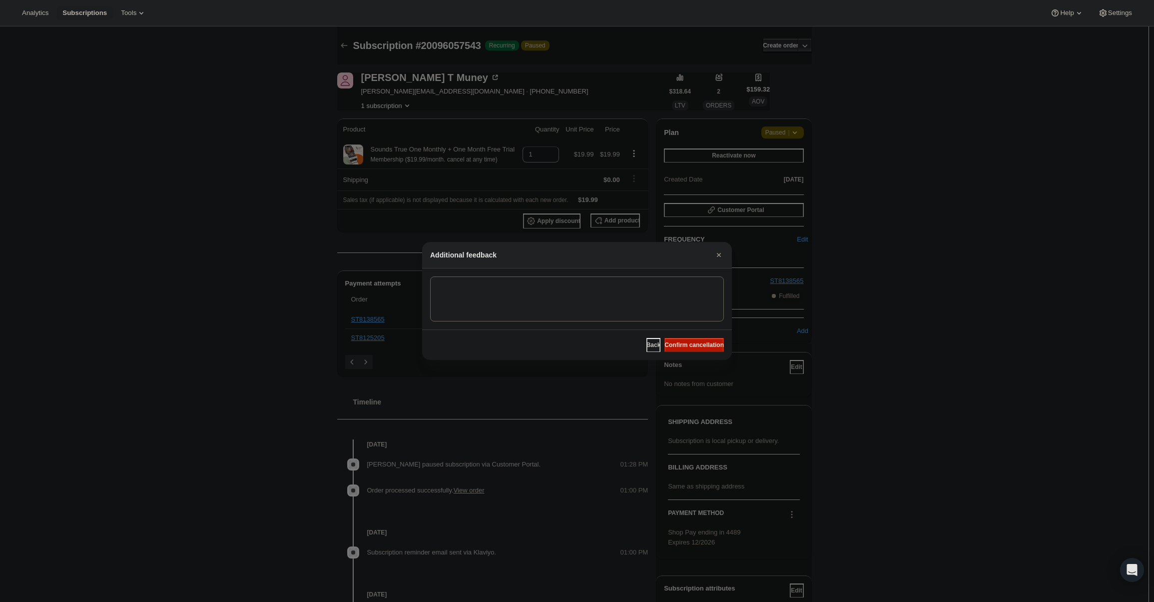
click at [697, 345] on span "Confirm cancellation" at bounding box center [693, 345] width 59 height 8
